Goal: Check status: Verify the current state of an ongoing process or item

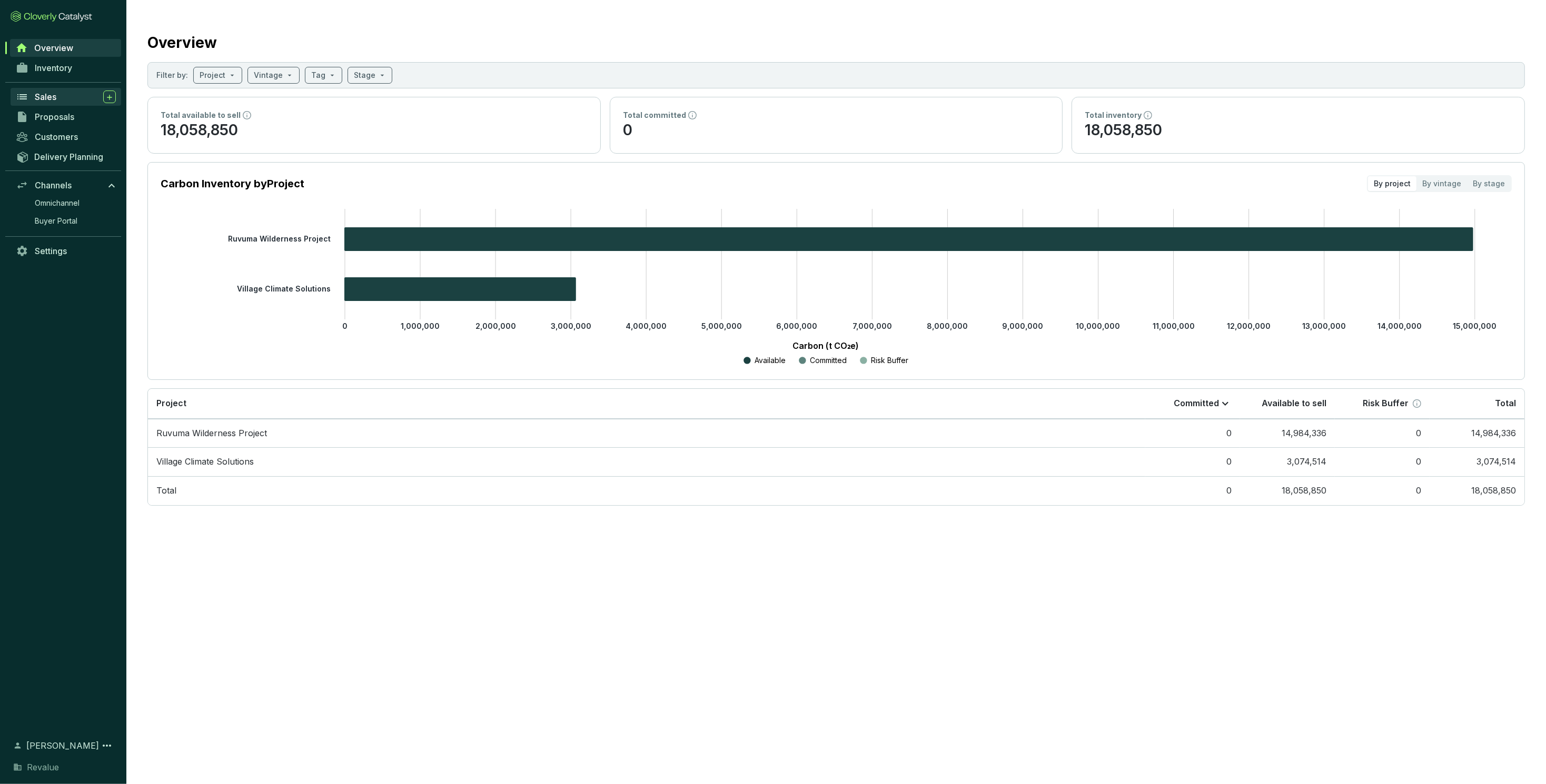
click at [56, 104] on link "Sales" at bounding box center [66, 97] width 110 height 18
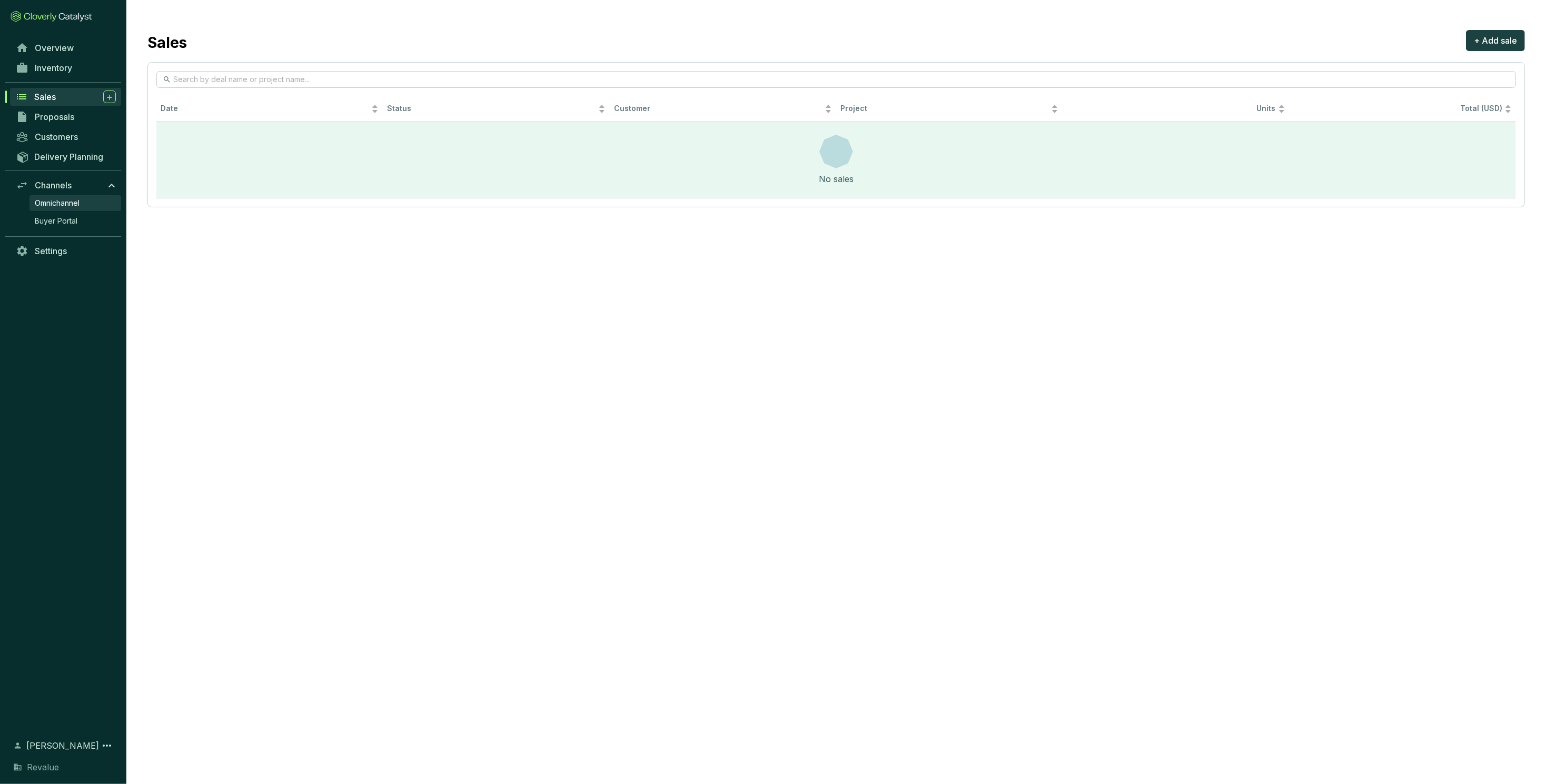
click at [60, 205] on span "Omnichannel" at bounding box center [57, 203] width 45 height 11
click at [59, 204] on span "Omnichannel" at bounding box center [57, 203] width 45 height 11
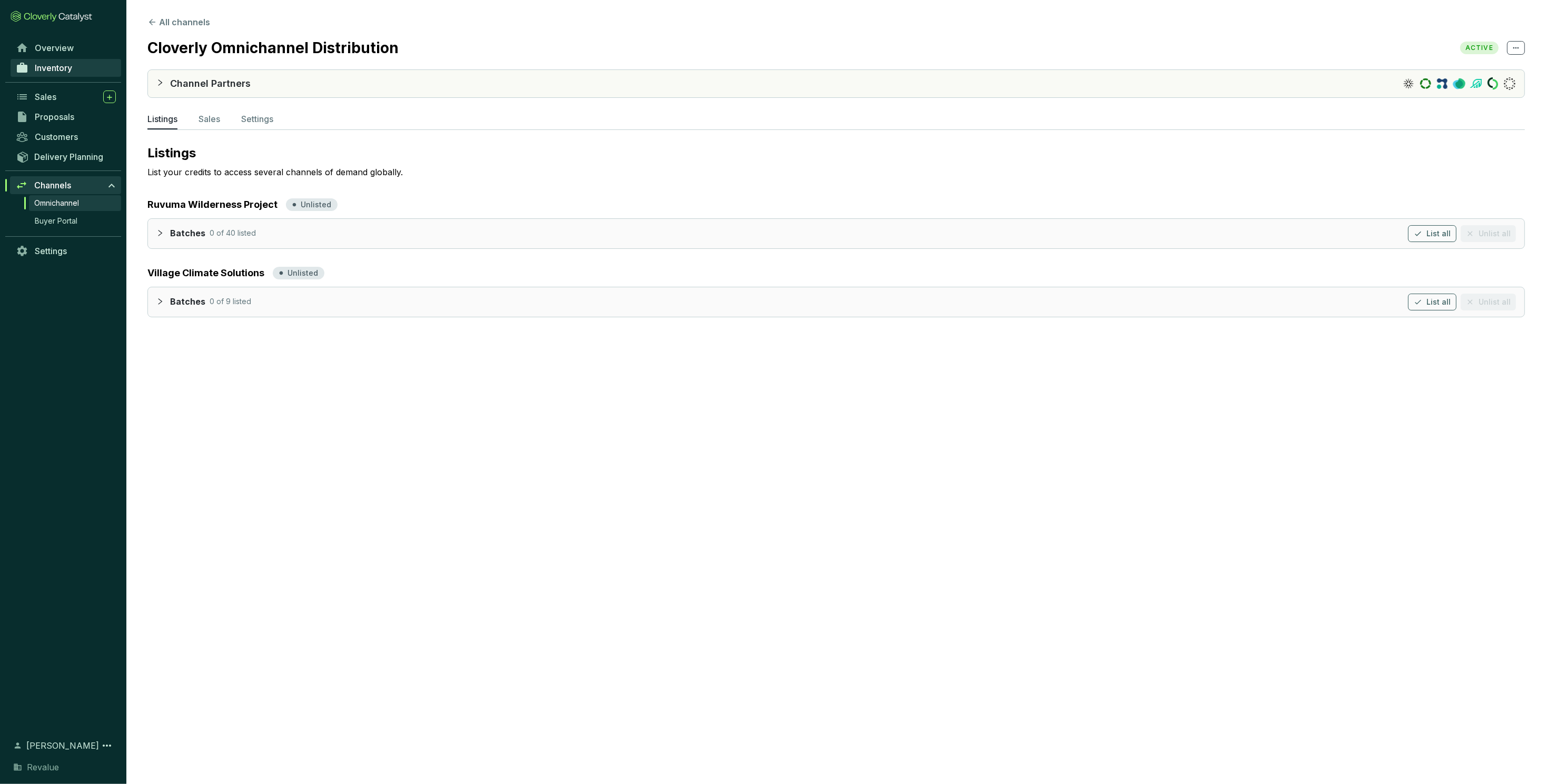
click at [50, 66] on span "Inventory" at bounding box center [54, 68] width 38 height 11
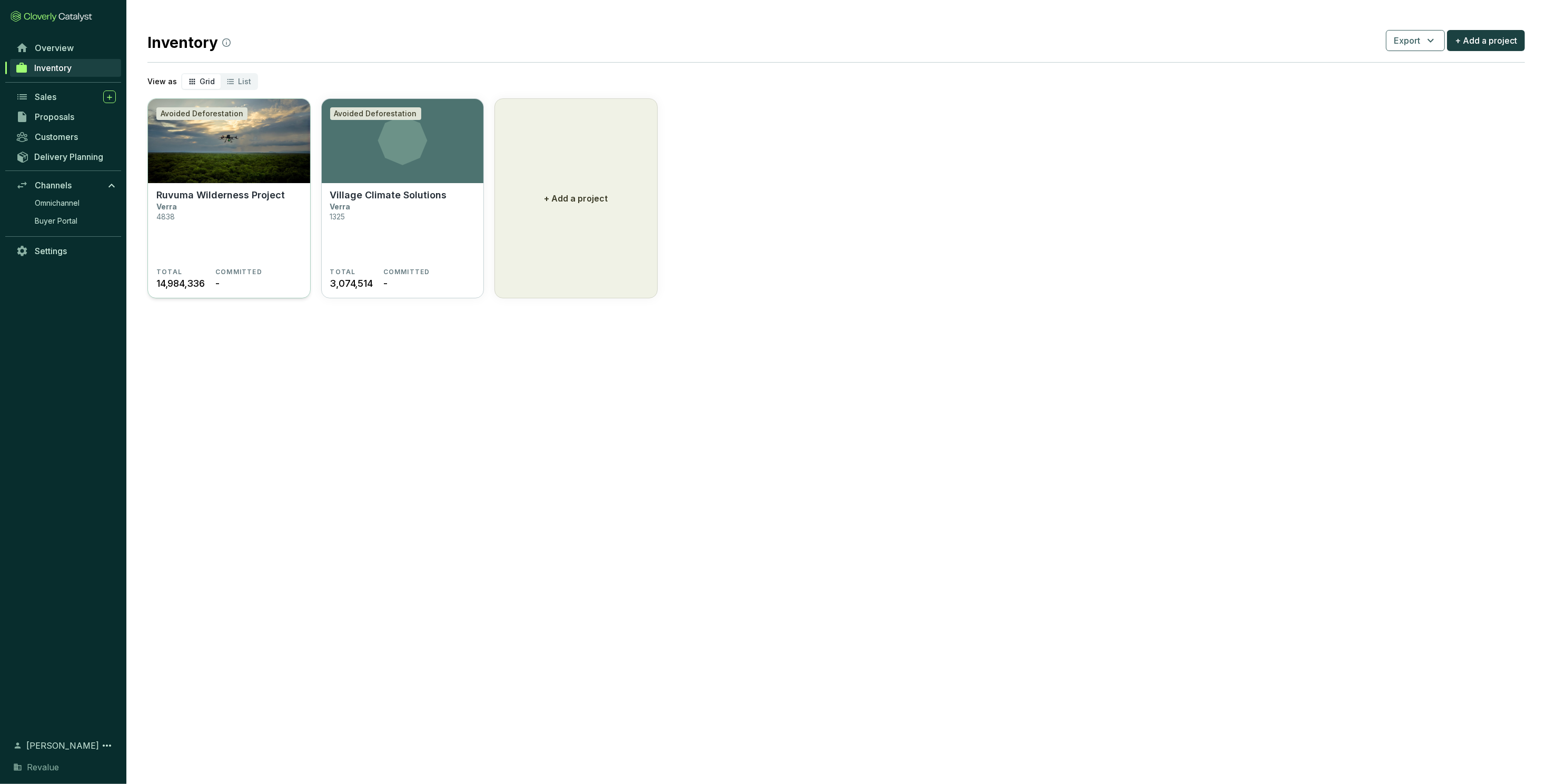
click at [252, 176] on img at bounding box center [229, 141] width 162 height 84
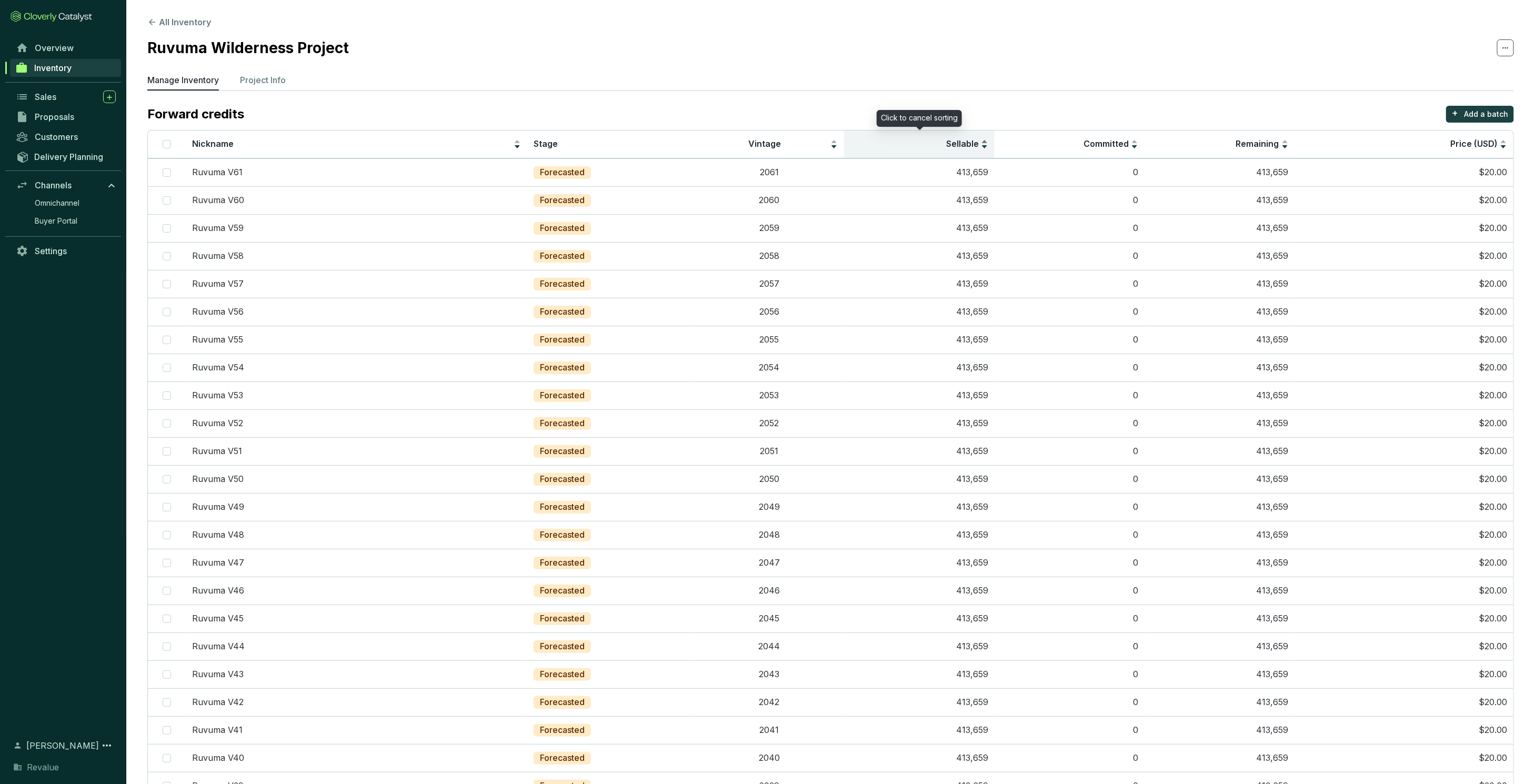
click at [983, 143] on div "Sellable" at bounding box center [919, 144] width 138 height 13
click at [568, 176] on p "Forecasted" at bounding box center [562, 173] width 45 height 11
